Goal: Communication & Community: Ask a question

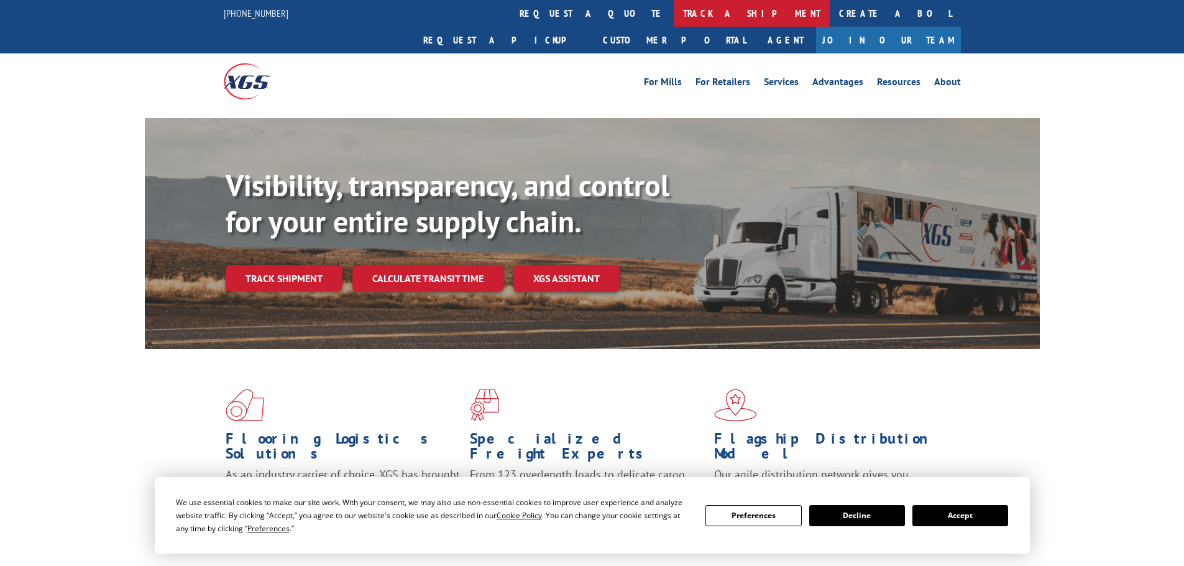
click at [674, 12] on link "track a shipment" at bounding box center [752, 13] width 156 height 27
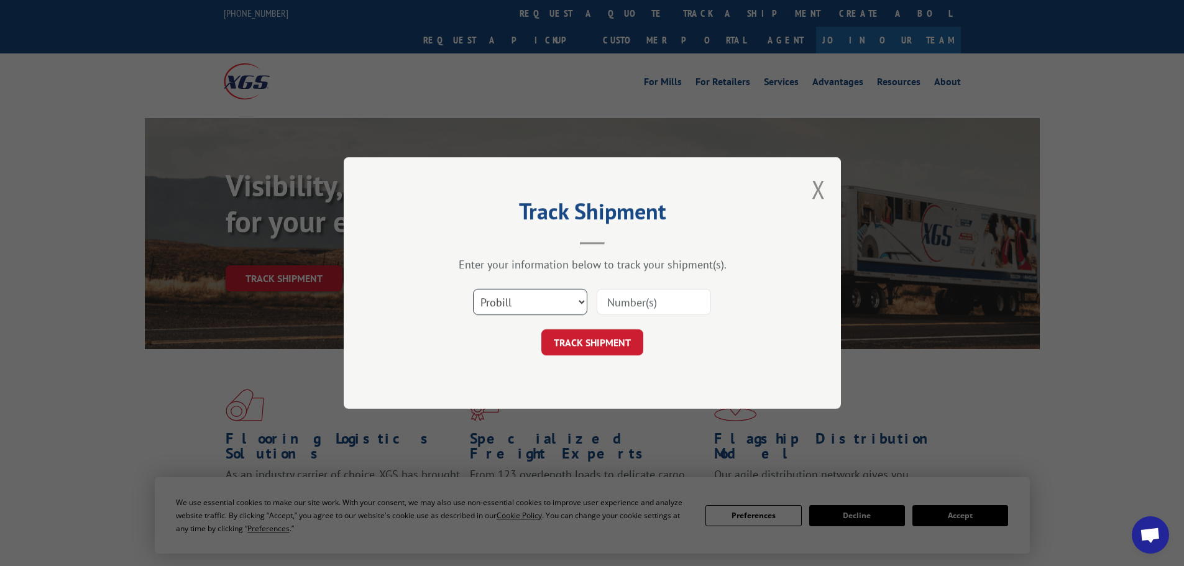
click at [535, 305] on select "Select category... Probill BOL PO" at bounding box center [530, 302] width 114 height 26
select select "bol"
click at [473, 289] on select "Select category... Probill BOL PO" at bounding box center [530, 302] width 114 height 26
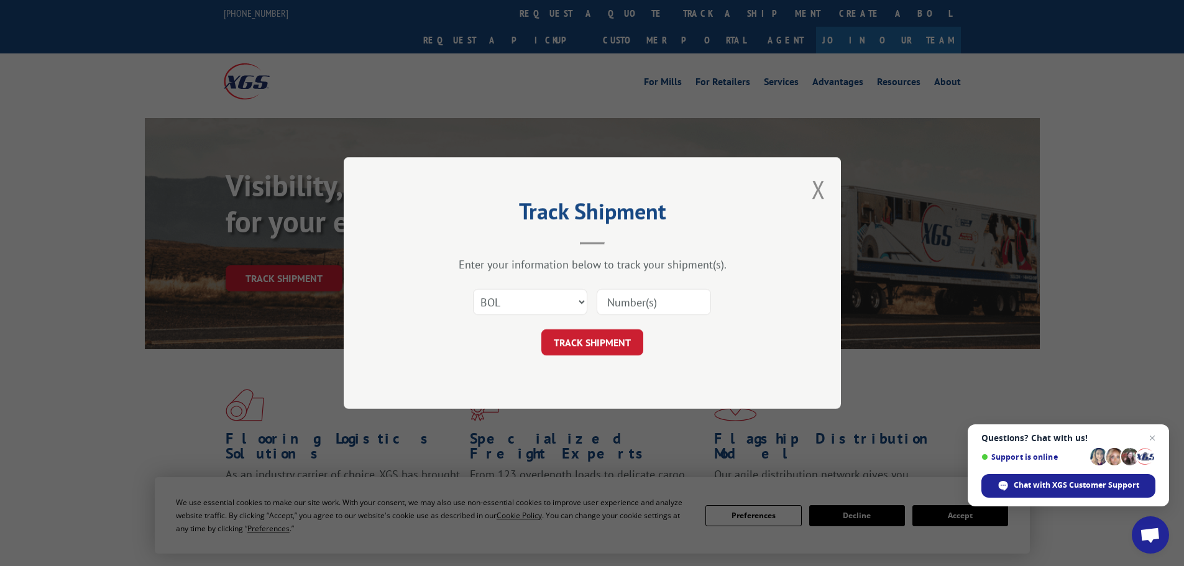
click at [610, 329] on form "Select category... Probill BOL PO TRACK SHIPMENT" at bounding box center [592, 319] width 373 height 74
click at [629, 308] on input at bounding box center [654, 302] width 114 height 26
paste input "5195294"
type input "5195294"
click at [547, 352] on button "TRACK SHIPMENT" at bounding box center [592, 342] width 102 height 26
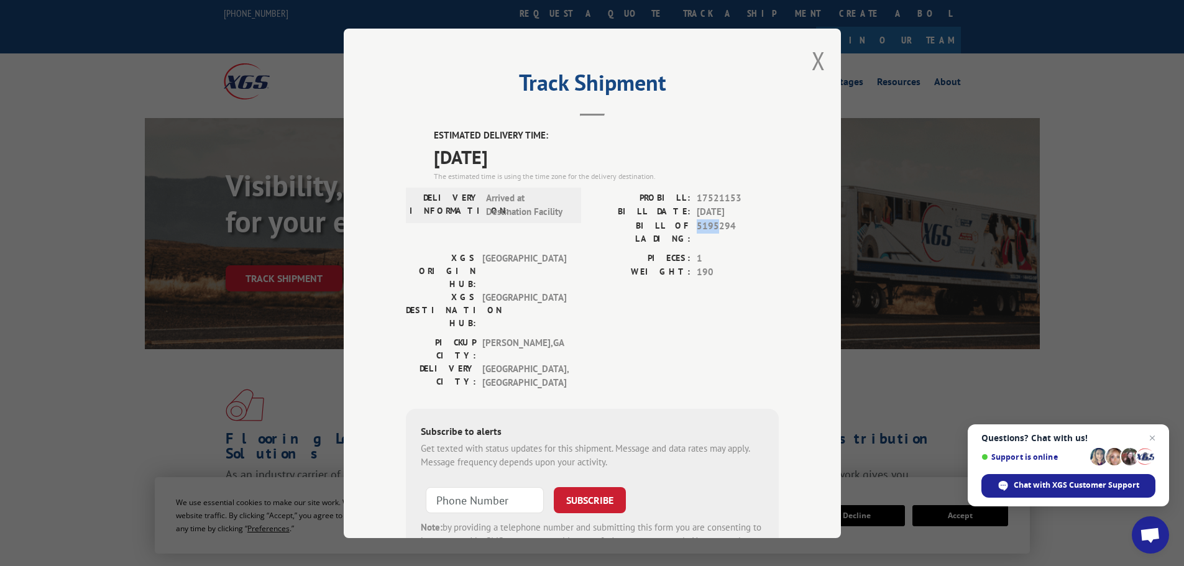
drag, startPoint x: 691, startPoint y: 225, endPoint x: 714, endPoint y: 224, distance: 23.0
click at [714, 224] on div "BILL OF LADING: 5195294" at bounding box center [685, 232] width 186 height 26
click at [774, 222] on div "Track Shipment ESTIMATED DELIVERY TIME: [DATE] The estimated time is using the …" at bounding box center [592, 284] width 497 height 510
drag, startPoint x: 626, startPoint y: 225, endPoint x: 732, endPoint y: 229, distance: 106.4
click at [732, 229] on div "BILL OF LADING: 5195294" at bounding box center [685, 232] width 186 height 26
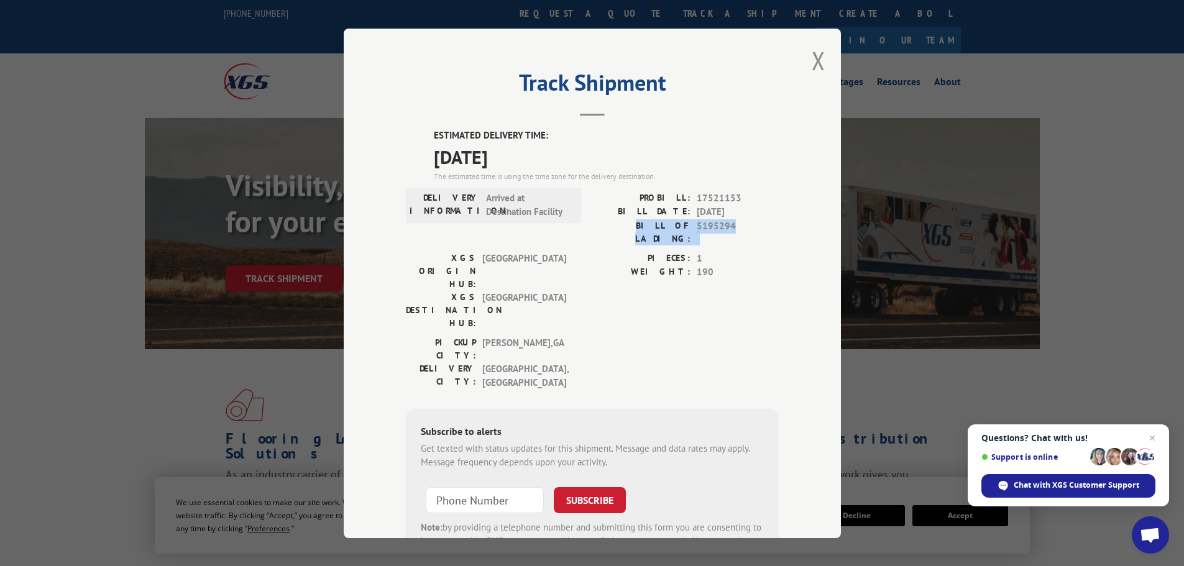
copy div "BILL OF LADING: 5195294"
click at [1037, 488] on span "Chat with XGS Customer Support" at bounding box center [1077, 485] width 126 height 11
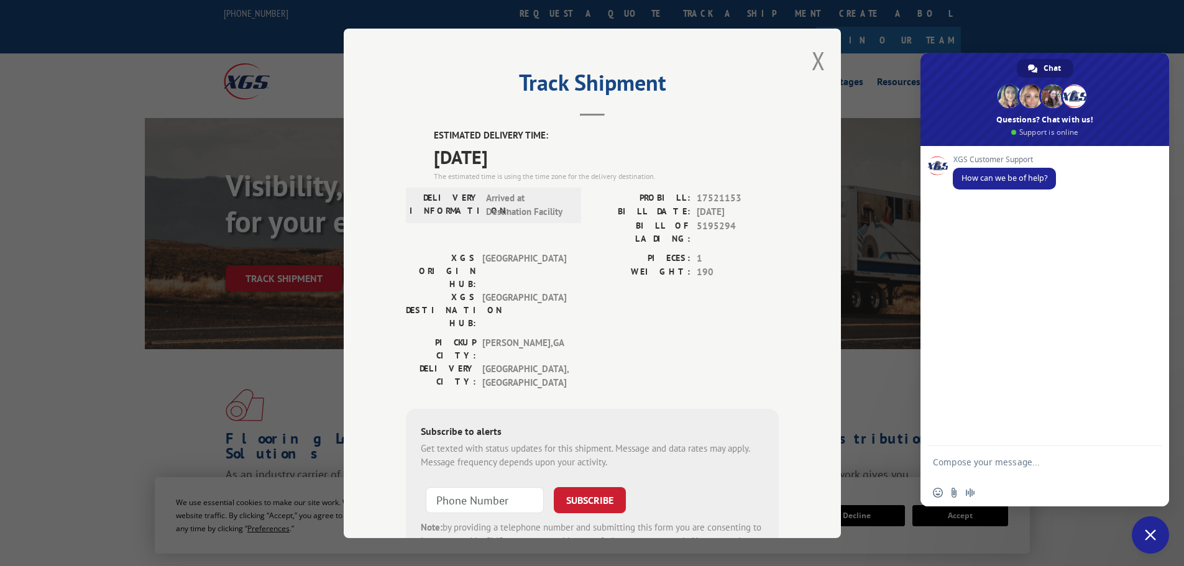
click at [962, 456] on form at bounding box center [1031, 463] width 196 height 35
click at [958, 460] on textarea "Compose your message..." at bounding box center [1031, 468] width 196 height 22
type textarea "n"
paste textarea "BILL OF LADING: 5195294"
type textarea "NEED UPDATE ON BILL OF LADING: 5195294 PLEASE"
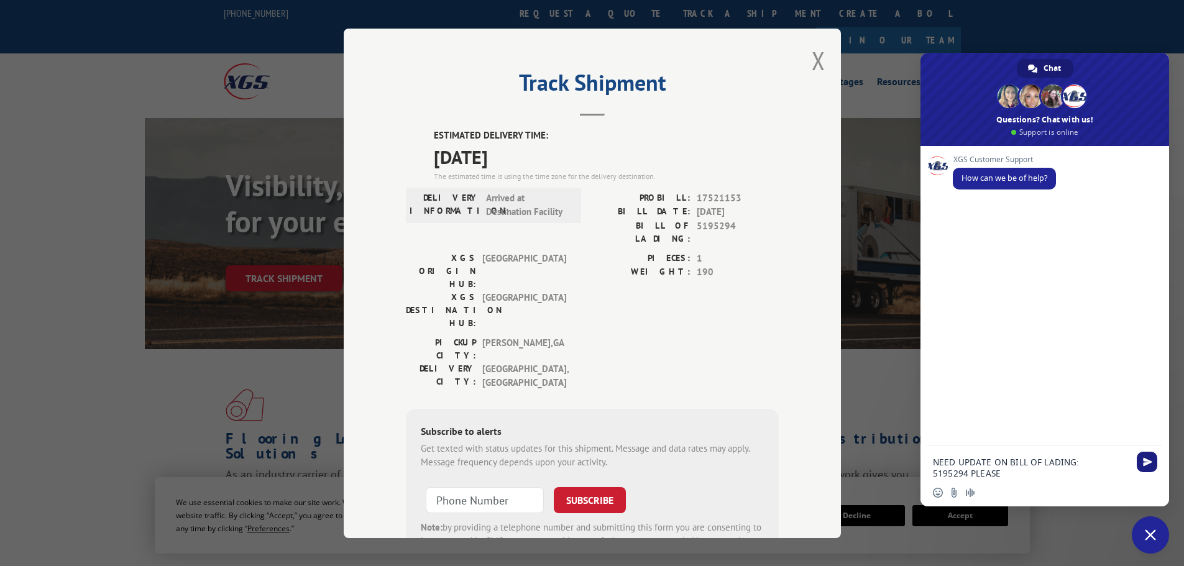
click at [1147, 459] on span "Send" at bounding box center [1147, 461] width 9 height 9
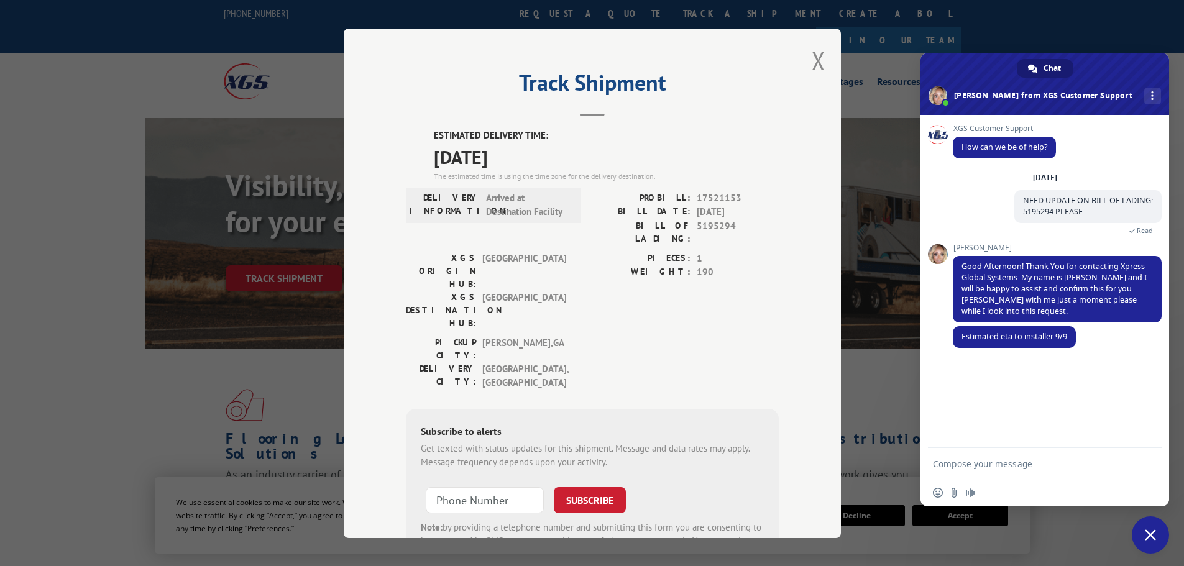
click at [967, 467] on textarea "Compose your message..." at bounding box center [1031, 464] width 196 height 11
type textarea "THANK YOU"
click at [1151, 465] on span "Send" at bounding box center [1147, 463] width 9 height 9
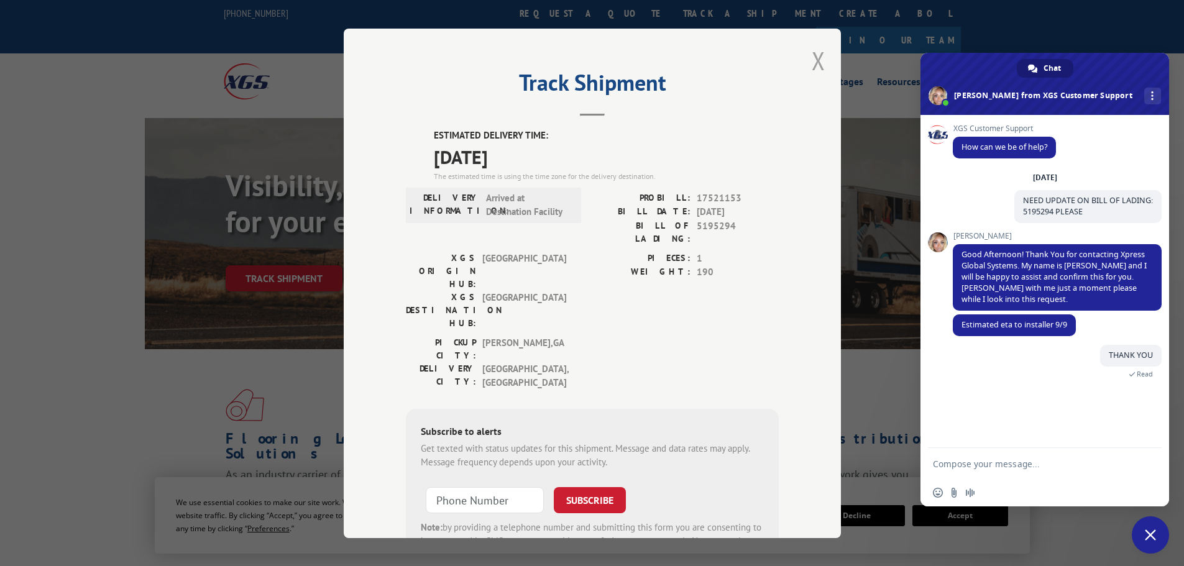
click at [815, 62] on button "Close modal" at bounding box center [819, 60] width 14 height 33
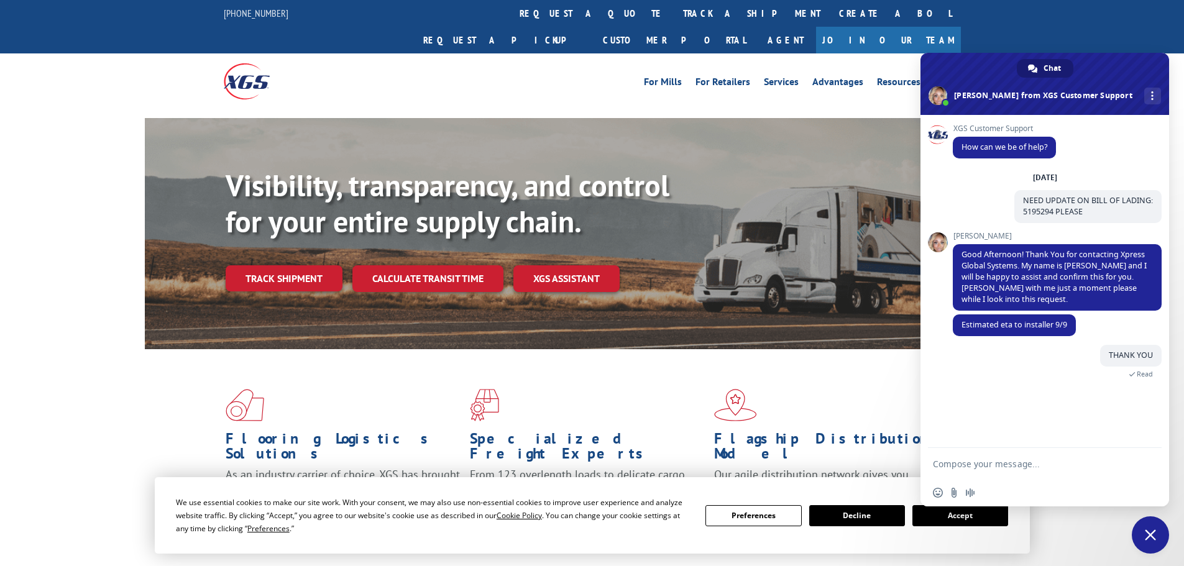
click at [1152, 533] on span "Close chat" at bounding box center [1150, 535] width 11 height 11
